Goal: Task Accomplishment & Management: Manage account settings

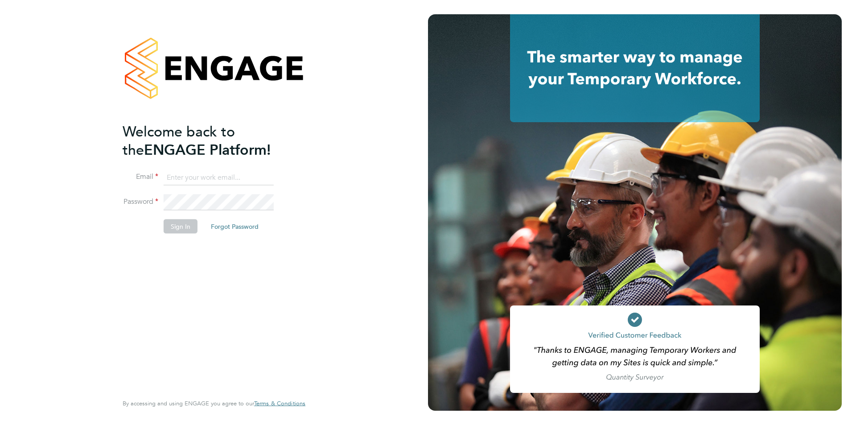
type input "[EMAIL_ADDRESS][DOMAIN_NAME]"
click at [180, 224] on button "Sign In" at bounding box center [181, 226] width 34 height 14
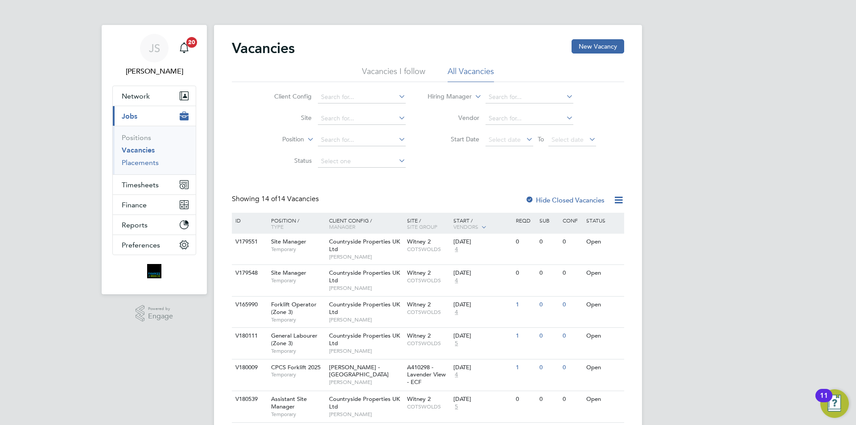
click at [139, 165] on link "Placements" at bounding box center [140, 162] width 37 height 8
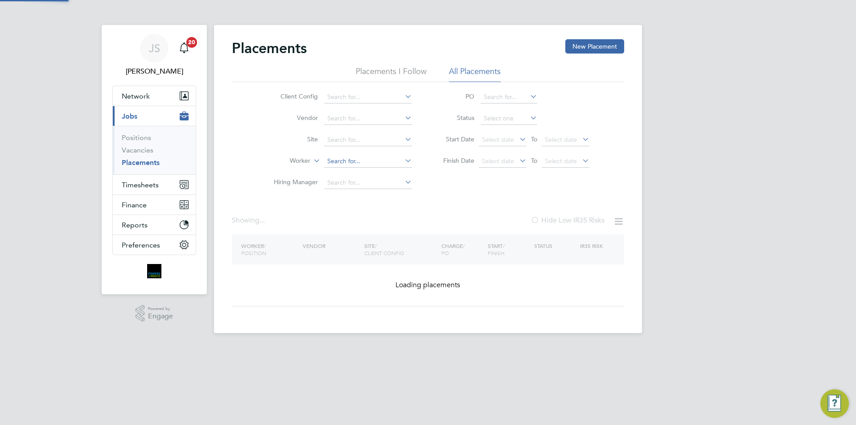
click at [341, 156] on input at bounding box center [368, 161] width 88 height 12
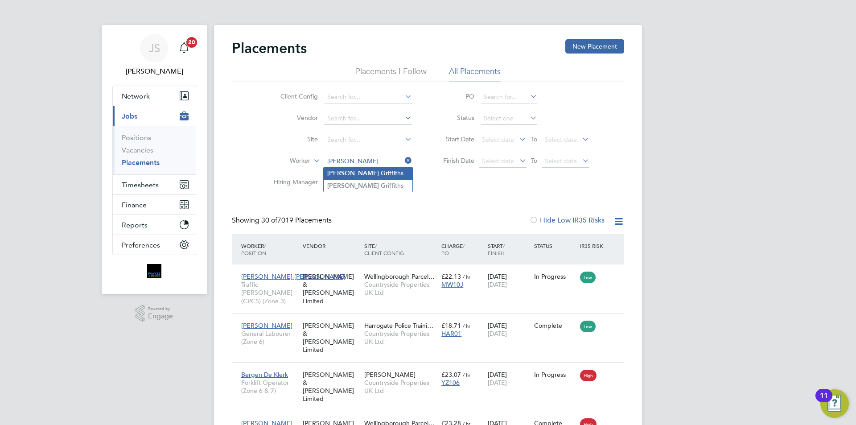
click at [376, 173] on li "[PERSON_NAME] iffiths" at bounding box center [368, 173] width 89 height 12
type input "[PERSON_NAME]"
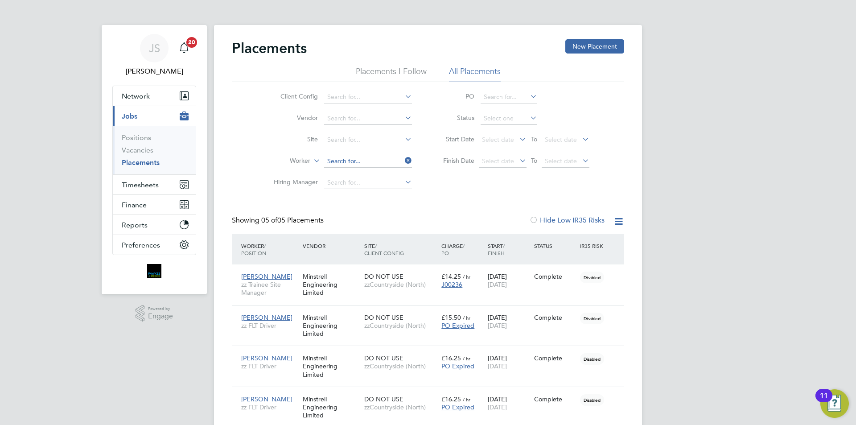
click at [381, 163] on input at bounding box center [368, 161] width 88 height 12
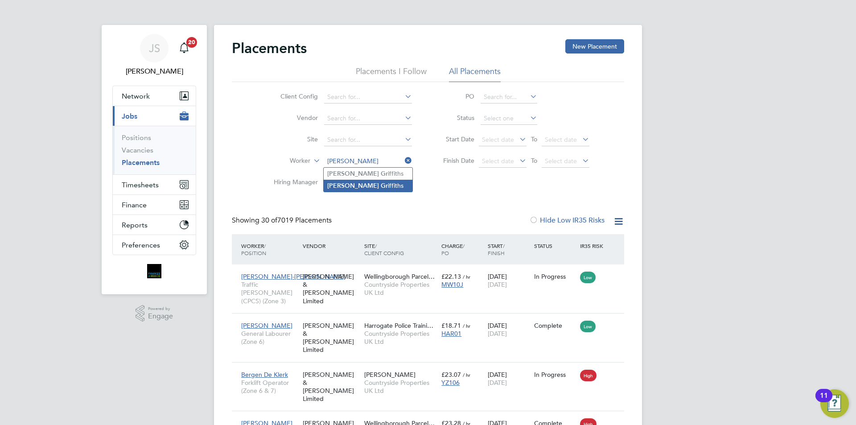
click at [381, 183] on b "Gr" at bounding box center [384, 186] width 7 height 8
type input "[PERSON_NAME]"
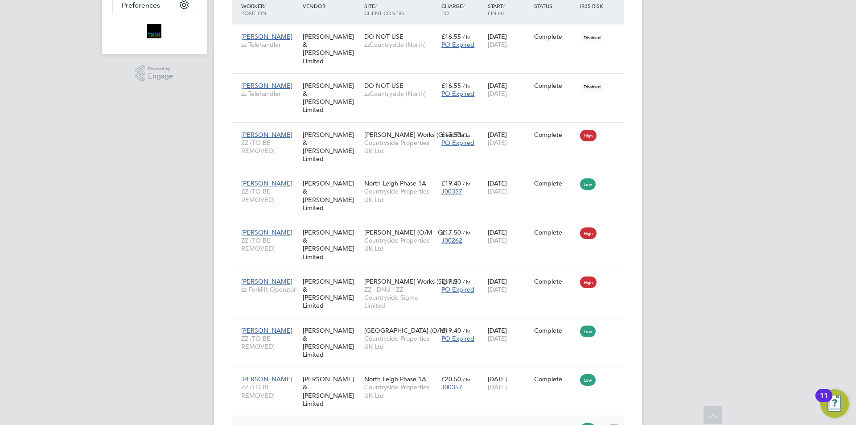
click at [516, 420] on div "[DATE] [DATE]" at bounding box center [509, 432] width 46 height 25
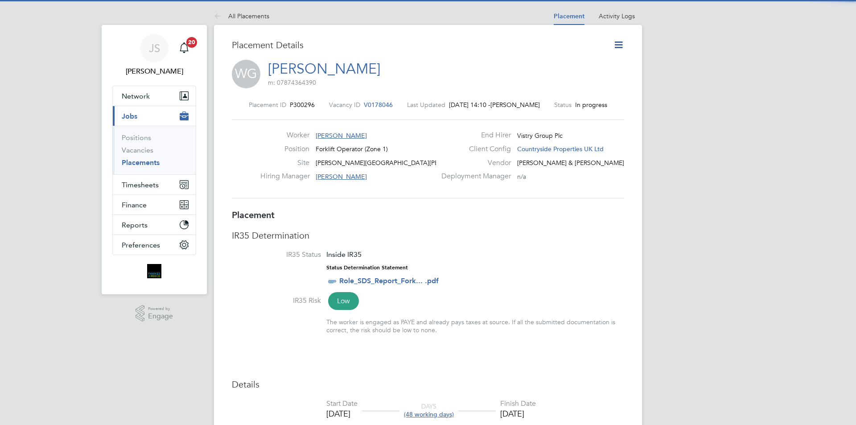
click at [620, 42] on icon at bounding box center [618, 44] width 11 height 11
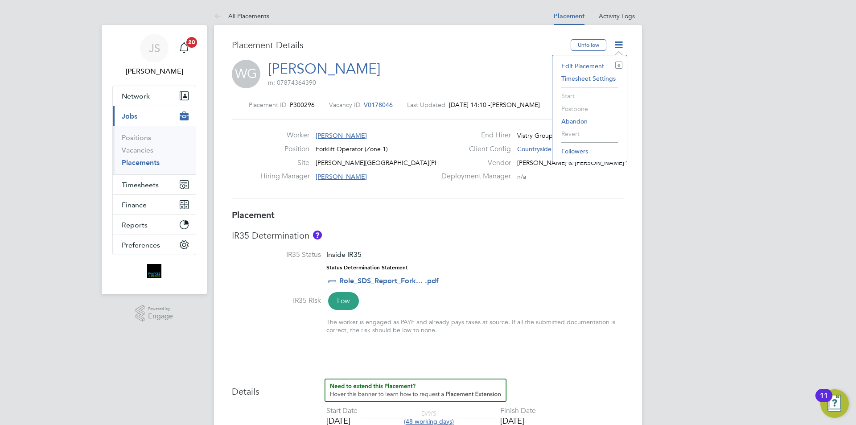
click at [583, 64] on li "Edit Placement e" at bounding box center [590, 66] width 66 height 12
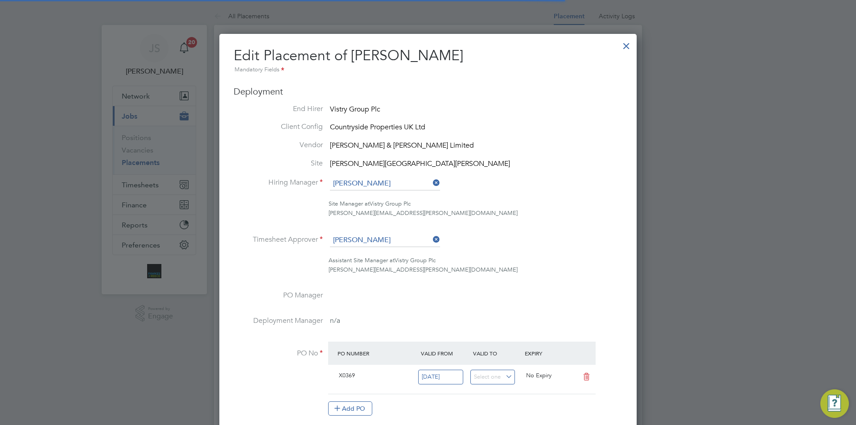
scroll to position [4, 4]
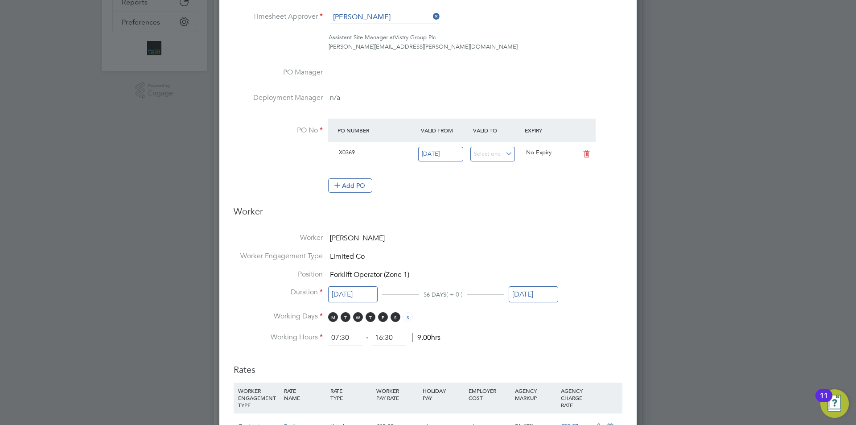
click at [543, 293] on input "30 Sep 2025" at bounding box center [534, 294] width 50 height 17
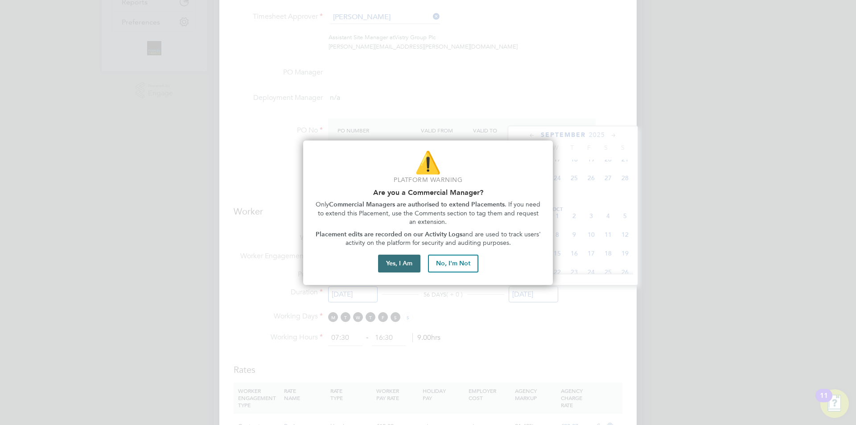
click at [411, 264] on button "Yes, I Am" at bounding box center [399, 264] width 42 height 18
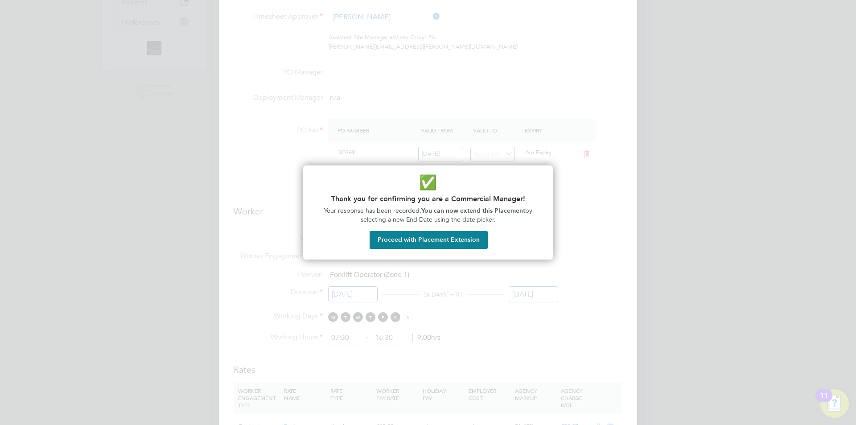
click at [413, 244] on button "Proceed with Placement Extension" at bounding box center [429, 240] width 118 height 18
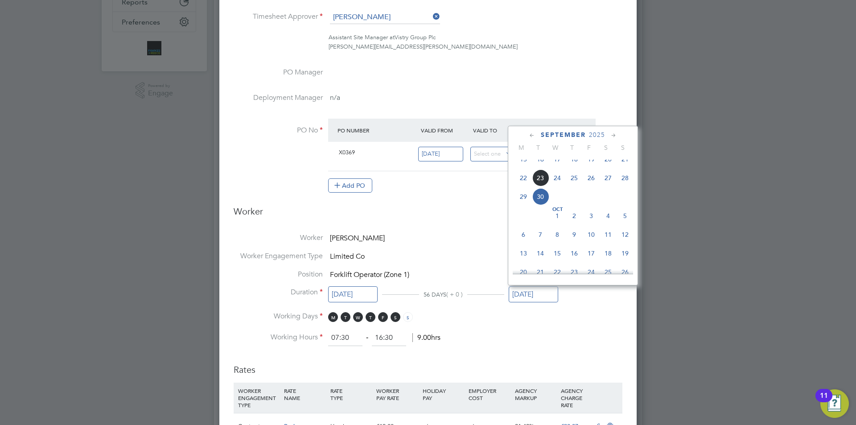
click at [613, 132] on icon at bounding box center [614, 136] width 8 height 10
click at [558, 219] on span "24" at bounding box center [557, 210] width 17 height 17
type input "24 Dec 2025"
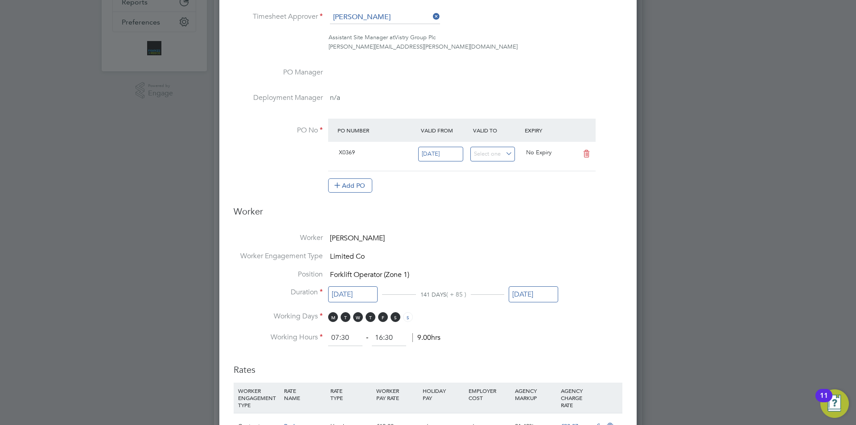
click at [463, 230] on ng-form "Deployment End Hirer Vistry Group Plc Client Config Countryside Properties UK L…" at bounding box center [428, 314] width 389 height 902
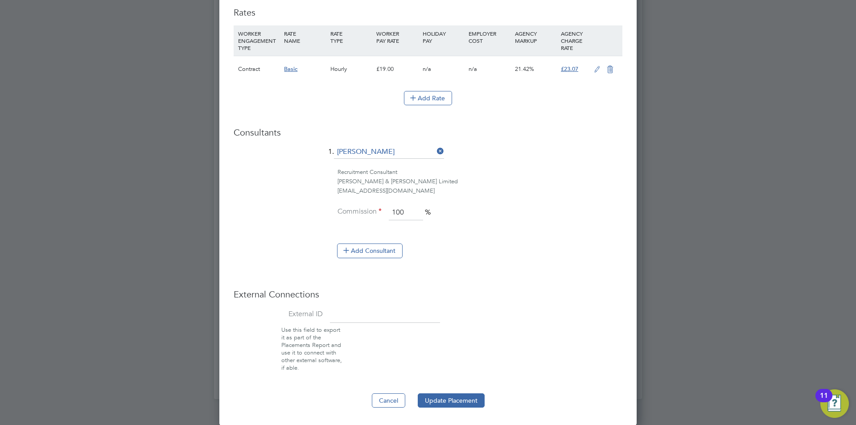
click at [453, 397] on button "Update Placement" at bounding box center [451, 400] width 67 height 14
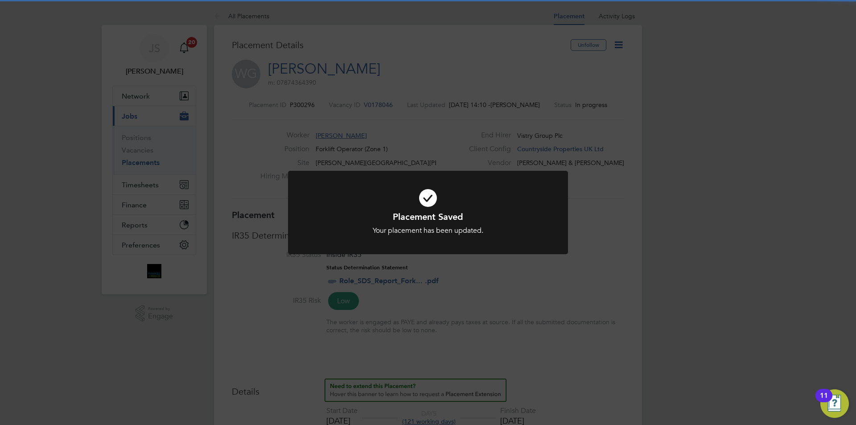
click at [511, 296] on div "Placement Saved Your placement has been updated. Cancel Okay" at bounding box center [428, 212] width 856 height 425
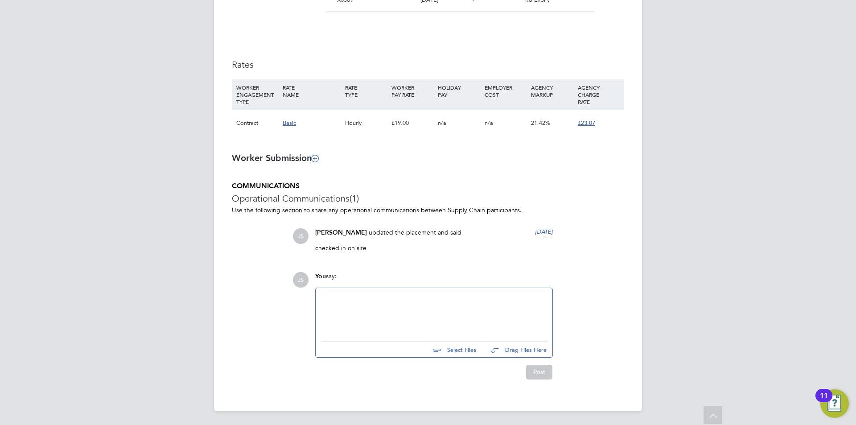
click at [416, 301] on div at bounding box center [434, 313] width 226 height 38
click at [543, 367] on button "Post" at bounding box center [539, 372] width 26 height 14
